Goal: Task Accomplishment & Management: Use online tool/utility

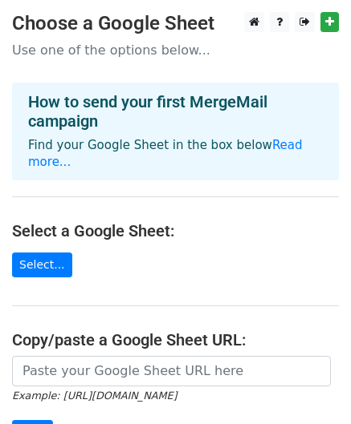
scroll to position [215, 0]
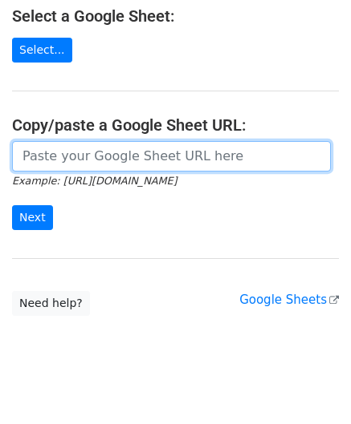
click at [112, 147] on input "url" at bounding box center [171, 156] width 319 height 30
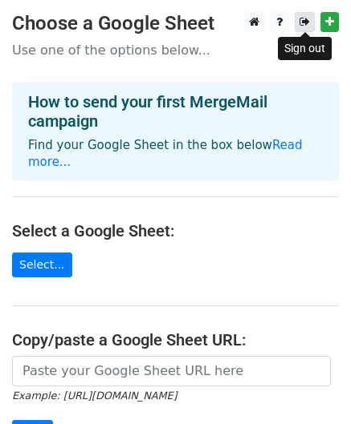
click at [302, 27] on icon at bounding box center [304, 21] width 10 height 11
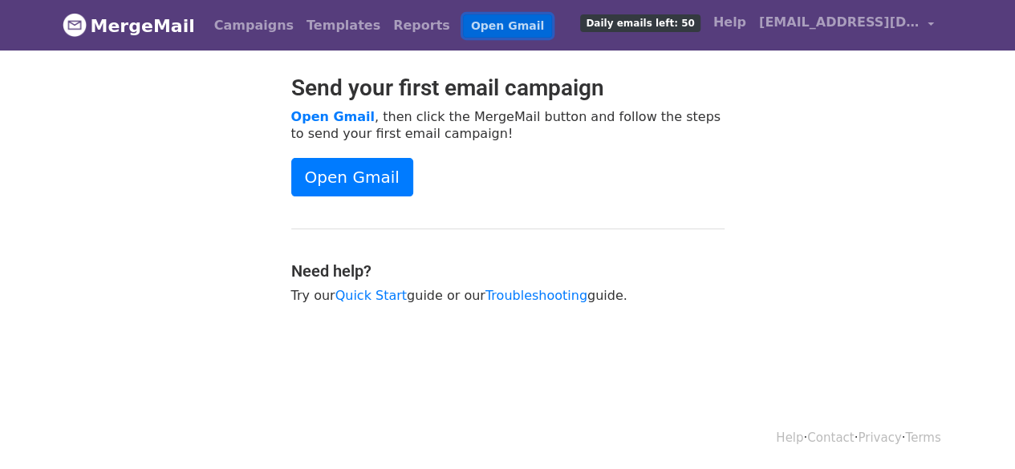
click at [463, 16] on link "Open Gmail" at bounding box center [507, 25] width 89 height 23
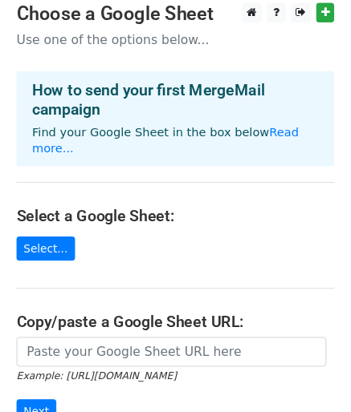
scroll to position [215, 0]
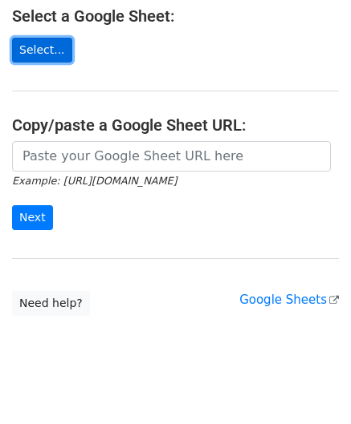
click at [23, 38] on link "Select..." at bounding box center [42, 50] width 60 height 25
